Goal: Task Accomplishment & Management: Manage account settings

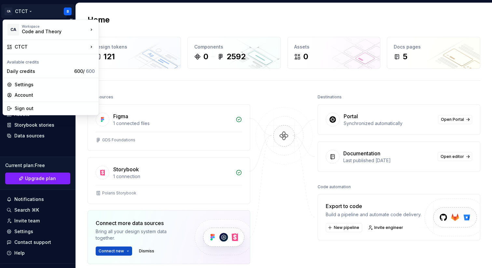
click at [21, 9] on html "CA CTCT B Home Documentation Analytics Code automation Design system data Desig…" at bounding box center [246, 134] width 492 height 268
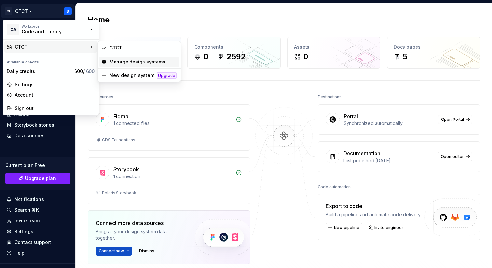
click at [132, 59] on div "Manage design systems" at bounding box center [142, 62] width 67 height 7
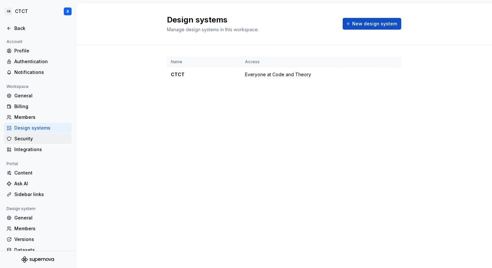
scroll to position [19, 0]
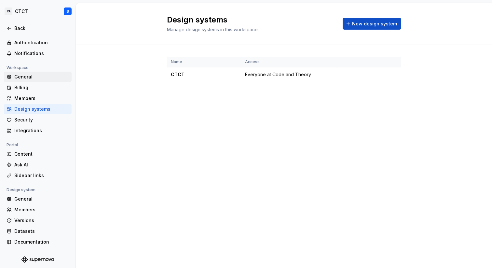
click at [23, 75] on div "General" at bounding box center [41, 77] width 55 height 7
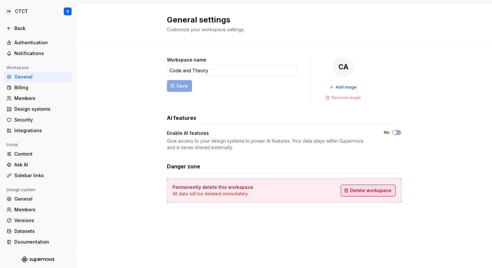
click at [375, 191] on span "Delete workspace" at bounding box center [370, 190] width 41 height 7
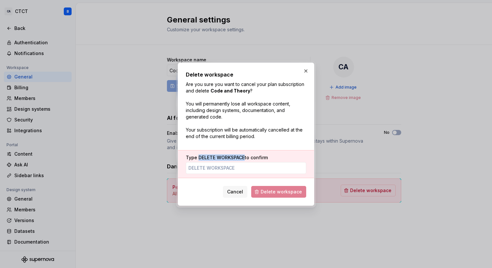
copy span "DELETE WORKSPACE"
drag, startPoint x: 245, startPoint y: 158, endPoint x: 199, endPoint y: 156, distance: 45.9
click at [199, 156] on span "DELETE WORKSPACE" at bounding box center [222, 158] width 46 height 6
click at [202, 167] on input "Type DELETE WORKSPACE to confirm" at bounding box center [246, 168] width 120 height 12
paste input "DELETE WORKSPACE"
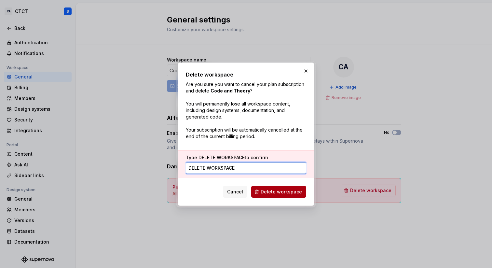
type input "DELETE WORKSPACE"
click at [276, 191] on span "Delete workspace" at bounding box center [281, 192] width 41 height 7
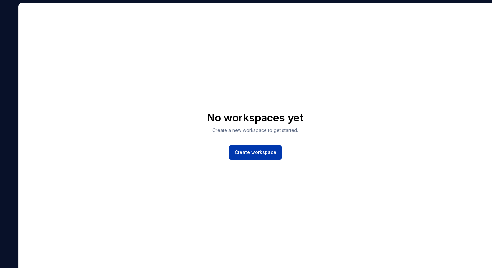
click at [251, 153] on span "Create workspace" at bounding box center [256, 152] width 42 height 7
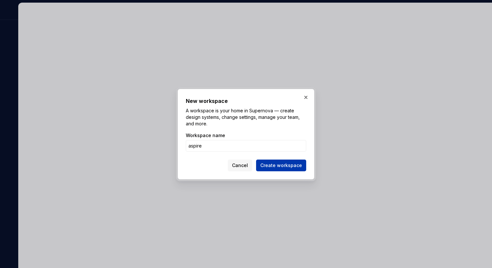
type input "aspire"
click at [289, 166] on span "Create workspace" at bounding box center [282, 165] width 42 height 7
